Goal: Transaction & Acquisition: Download file/media

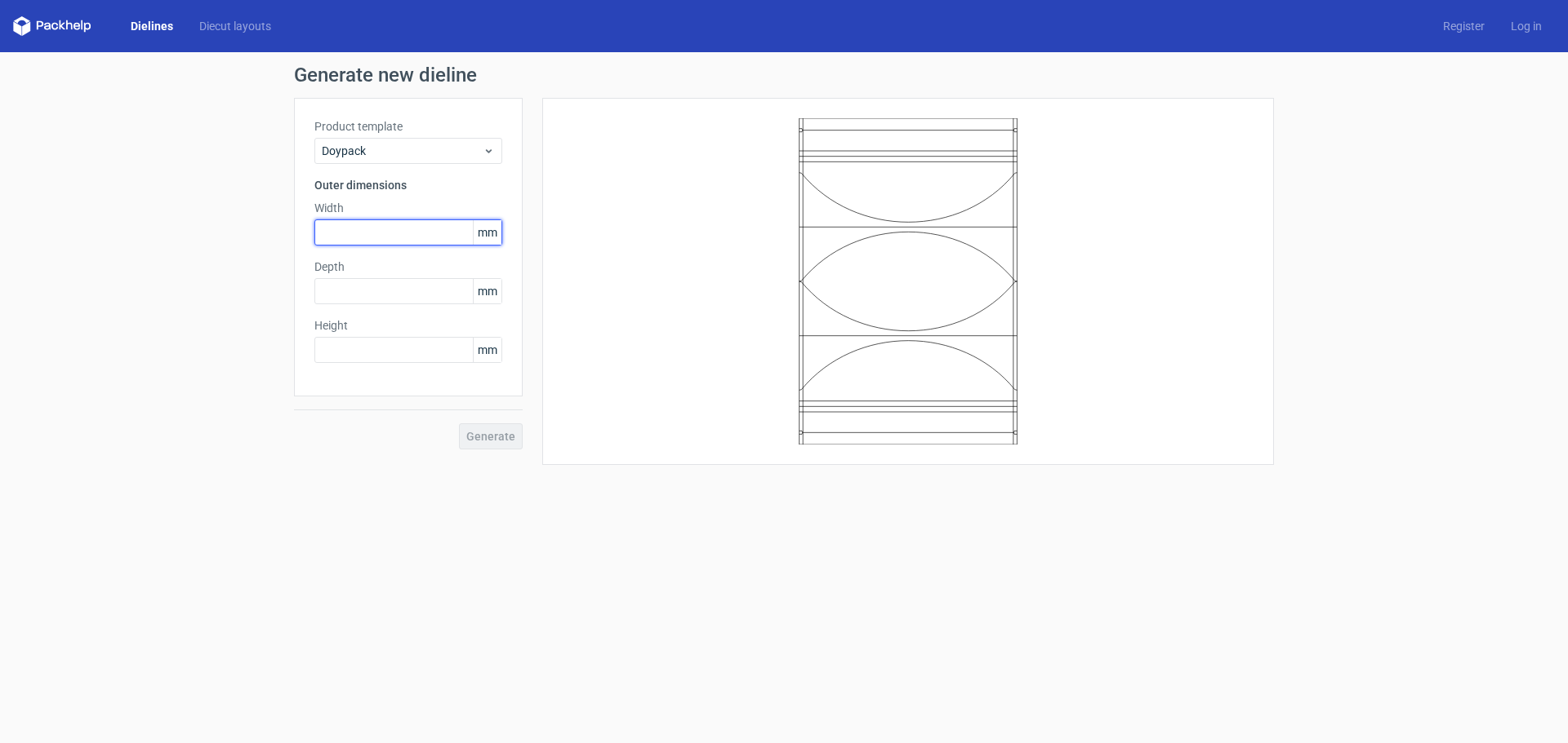
click at [379, 227] on input "text" at bounding box center [408, 232] width 188 height 26
click at [352, 290] on input "text" at bounding box center [408, 291] width 188 height 26
click at [361, 355] on input "text" at bounding box center [408, 350] width 188 height 26
type input "250"
click at [351, 233] on input "text" at bounding box center [408, 232] width 188 height 26
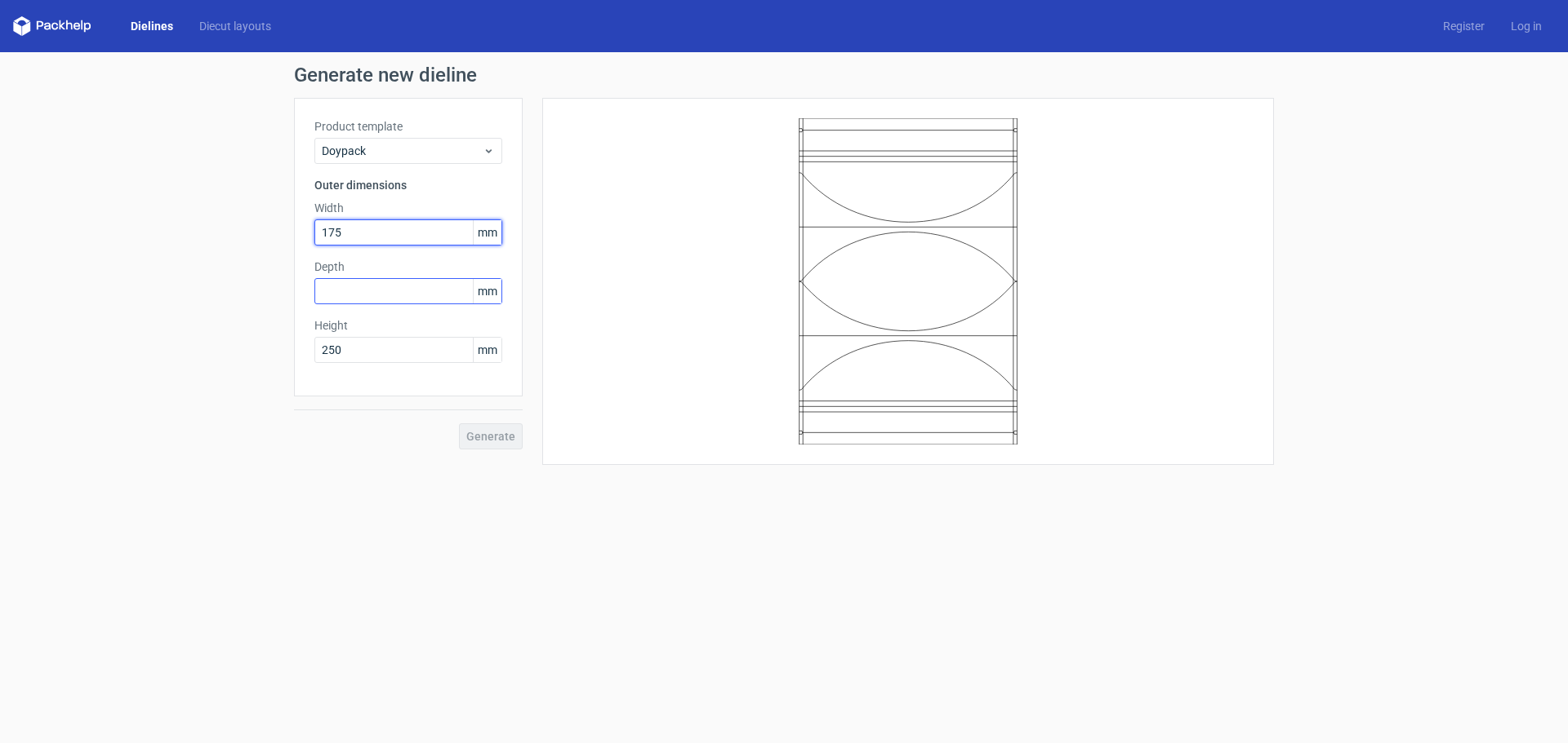
type input "175"
click at [365, 290] on input "text" at bounding box center [408, 291] width 188 height 26
type input "60"
click at [507, 440] on span "Generate" at bounding box center [491, 437] width 49 height 12
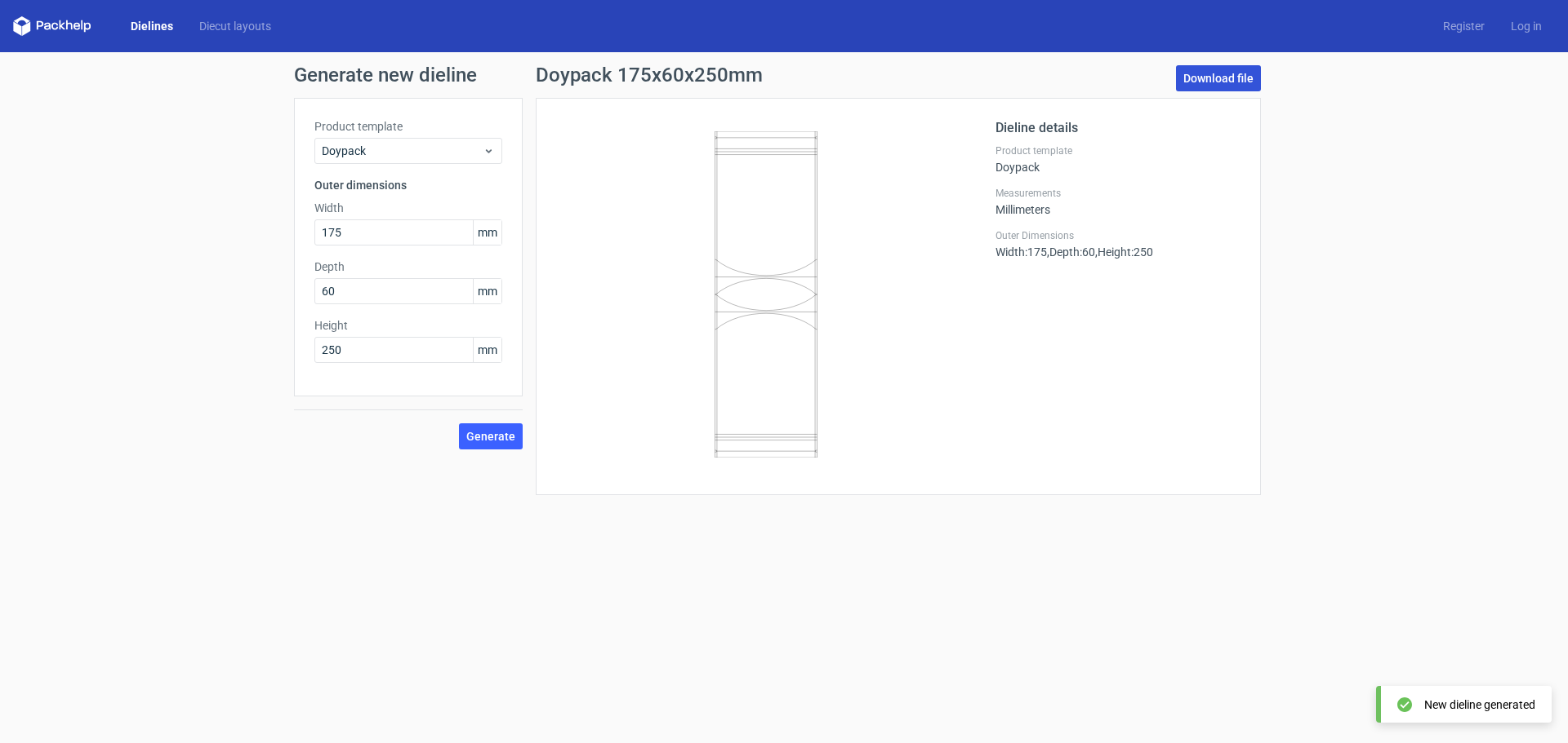
click at [1223, 69] on link "Download file" at bounding box center [1218, 78] width 85 height 26
drag, startPoint x: 348, startPoint y: 230, endPoint x: 299, endPoint y: 234, distance: 49.2
click at [299, 234] on div "Product template Doypack Outer dimensions Width 175 mm Depth 60 mm Height 250 mm" at bounding box center [408, 247] width 228 height 298
type input "155"
click at [492, 433] on span "Generate" at bounding box center [491, 437] width 49 height 12
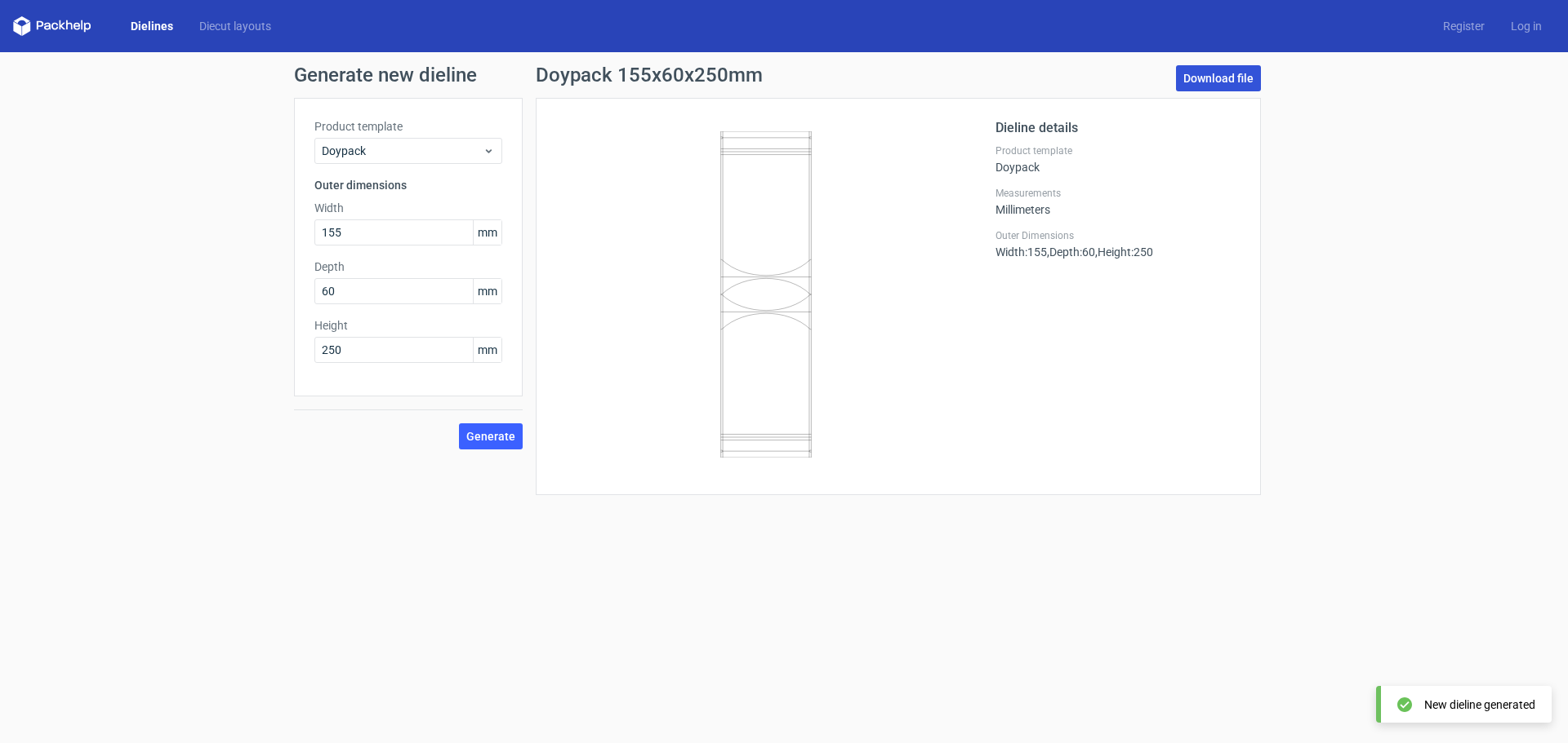
click at [1208, 74] on link "Download file" at bounding box center [1218, 78] width 85 height 26
